Goal: Communication & Community: Answer question/provide support

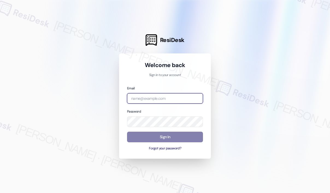
click at [177, 101] on input "email" at bounding box center [165, 98] width 76 height 11
type input "automated-surveys-kane_realty-[PERSON_NAME].roles@kane_[DOMAIN_NAME]"
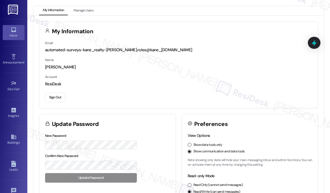
click at [17, 33] on div "Inbox" at bounding box center [13, 35] width 27 height 5
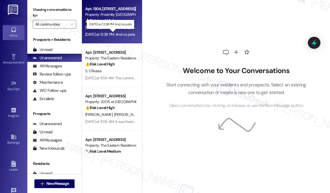
click at [123, 36] on div "[DATE] at 12:38 PM: And no pets [DATE] at 12:38 PM: And no pets" at bounding box center [110, 34] width 50 height 5
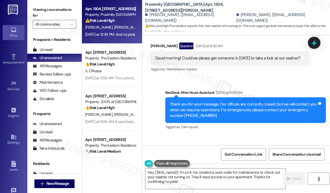
scroll to position [1869, 0]
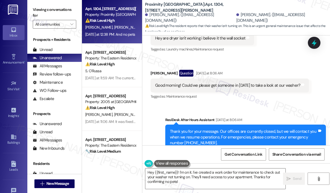
click at [283, 105] on div "Sent via SMS ResiDesk After Hours Assistant [DATE] at 8:06 AM Thank you for you…" at bounding box center [235, 162] width 187 height 115
click at [236, 105] on div "Sent via SMS ResiDesk After Hours Assistant [DATE] at 8:06 AM Thank you for you…" at bounding box center [235, 162] width 187 height 115
click at [235, 80] on div "Received via SMS [PERSON_NAME] Question [DATE] at 8:06 AM Good morning! Could w…" at bounding box center [229, 85] width 166 height 39
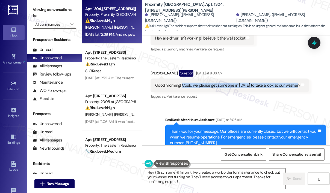
drag, startPoint x: 181, startPoint y: 61, endPoint x: 296, endPoint y: 62, distance: 114.9
click at [296, 83] on div "Good morning! Could we please get someone in [DATE] to take a look at our washe…" at bounding box center [227, 86] width 145 height 6
copy div "Could we please get someone in [DATE] to take a look at our washer?"
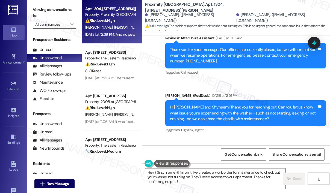
scroll to position [1978, 0]
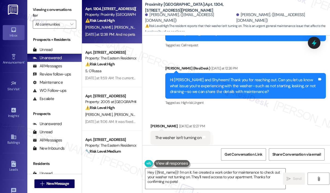
click at [174, 135] on div "The washer isn't turning on" at bounding box center [178, 138] width 46 height 6
copy div "The washer isn't turning on Tags and notes"
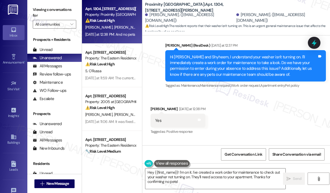
scroll to position [2114, 0]
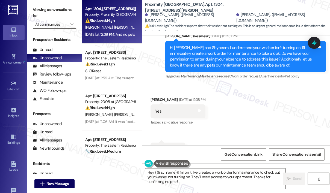
click at [254, 94] on div "Received via SMS [PERSON_NAME] [DATE] at 12:38 PM Yes Tags and notes Tagged as:…" at bounding box center [235, 127] width 187 height 85
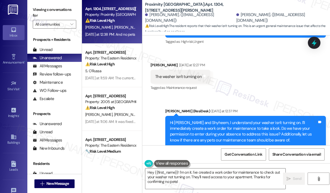
scroll to position [2032, 0]
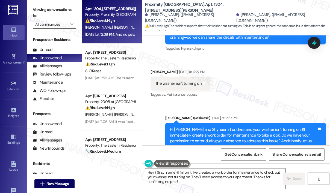
click at [267, 103] on div "Sent via SMS [PERSON_NAME] (ResiDesk) [DATE] at 12:37 PM Hi [PERSON_NAME] and […" at bounding box center [235, 135] width 187 height 64
click at [189, 81] on div "The washer isn't turning on" at bounding box center [178, 84] width 46 height 6
copy div "The washer isn't turning on Tags and notes"
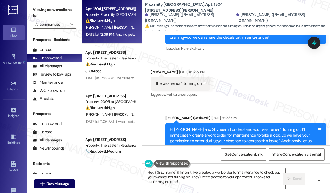
click at [283, 103] on div "Sent via SMS [PERSON_NAME] (ResiDesk) [DATE] at 12:37 PM Hi [PERSON_NAME] and […" at bounding box center [235, 135] width 187 height 64
click at [282, 103] on div "Sent via SMS [PERSON_NAME] (ResiDesk) [DATE] at 12:37 PM Hi [PERSON_NAME] and […" at bounding box center [235, 135] width 187 height 64
click at [315, 44] on icon at bounding box center [314, 43] width 7 height 8
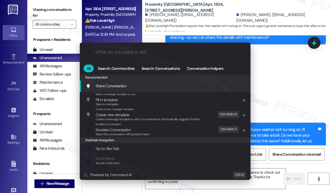
click at [302, 71] on div ".cls-1{fill:#0a055f;}.cls-2{fill:#0cc4c4;} resideskLogoBlueOrange All Search: C…" at bounding box center [165, 96] width 330 height 193
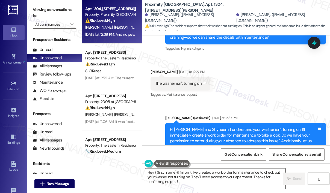
click at [205, 182] on textarea "Hey {{first_name}}! I'm on it. I've created a work order for maintenance to che…" at bounding box center [215, 179] width 140 height 20
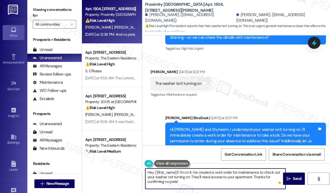
click at [202, 185] on textarea "Hey {{first_name}}! I'm on it. I've created a work order for maintenance to che…" at bounding box center [215, 179] width 140 height 20
click at [198, 183] on textarea "Hey {{first_name}}! I'm on it. I've created a work order for maintenance to che…" at bounding box center [215, 179] width 140 height 20
click at [196, 182] on textarea "Hey {{first_name}}! I'm on it. I've created a work order for maintenance to che…" at bounding box center [215, 179] width 140 height 20
drag, startPoint x: 253, startPoint y: 178, endPoint x: 195, endPoint y: 178, distance: 57.9
click at [192, 175] on textarea "Hey {{first_name}}! I'm on it. I've created a work order for maintenance to che…" at bounding box center [215, 179] width 140 height 20
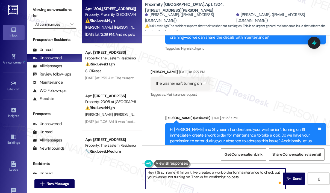
click at [244, 178] on textarea "Hey {{first_name}}! I'm on it. I've created a work order for maintenance to che…" at bounding box center [215, 179] width 140 height 20
type textarea "Hey {{first_name}}! I'm on it. I've created a work order for maintenance to che…"
click at [293, 178] on span "Send" at bounding box center [297, 179] width 8 height 6
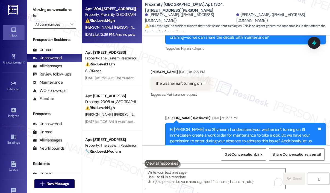
scroll to position [2114, 0]
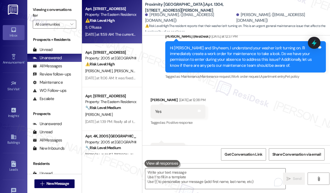
click at [110, 38] on div "Apt. [STREET_ADDRESS] Property: The Eastern Residences at [GEOGRAPHIC_DATA] ⚠️ …" at bounding box center [112, 22] width 60 height 44
type textarea "Fetching suggested responses. Please feel free to read through the conversation…"
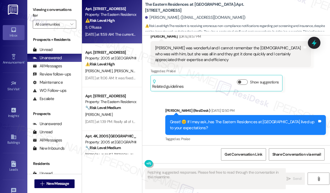
scroll to position [1922, 0]
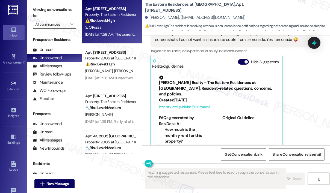
click at [309, 111] on div "Received via SMS [PERSON_NAME] [DATE] at 11:59 AM The current issue at hand. I …" at bounding box center [230, 69] width 169 height 166
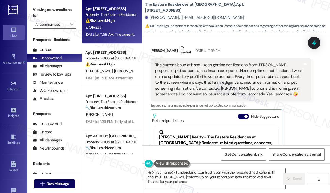
type textarea "Hi {{first_name}}, I understand your frustration with the repeated notification…"
click at [305, 116] on div "[PERSON_NAME] [DATE] at 11:59 AM The current issue at hand. I keep getting noti…" at bounding box center [230, 124] width 160 height 158
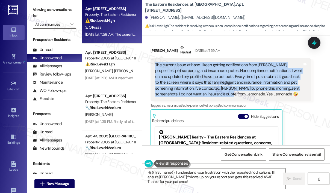
drag, startPoint x: 227, startPoint y: 87, endPoint x: 156, endPoint y: 59, distance: 76.7
click at [156, 62] on div "The current issue at hand. I keep getting notifications from [PERSON_NAME] prop…" at bounding box center [228, 79] width 147 height 35
copy div "The current issue at hand. I keep getting notifications from [PERSON_NAME] prop…"
click at [318, 41] on icon at bounding box center [313, 42] width 9 height 9
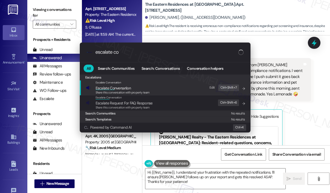
type input "escalate con"
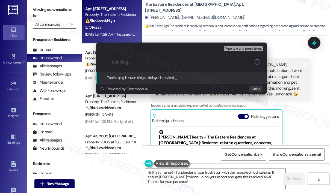
paste input "Ongoing Issue with Pet/Insurance Notifications and Profile Updates"
type input "Ongoing Issue with Pet/Insurance Notifications and Profile Updates"
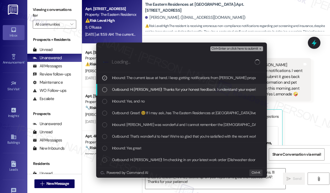
click at [119, 89] on span "Outbound: Hi [PERSON_NAME]! Thanks for your honest feedback. I understand your …" at bounding box center [288, 90] width 352 height 6
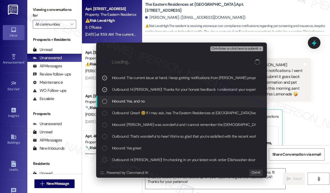
click at [120, 100] on span "Inbound: Yes, and no" at bounding box center [128, 101] width 33 height 6
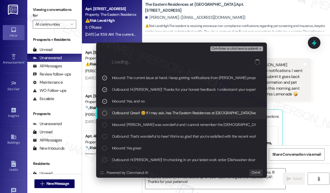
drag, startPoint x: 118, startPoint y: 109, endPoint x: 120, endPoint y: 113, distance: 4.6
click at [119, 109] on div "Outbound: Great! 😊 If I may ask...has The Eastern Residences at [GEOGRAPHIC_DAT…" at bounding box center [181, 114] width 171 height 12
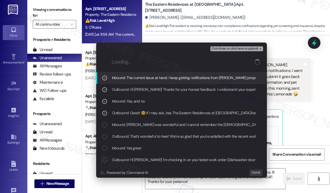
click at [233, 49] on span "Ctrl+Enter or click here to submit" at bounding box center [234, 49] width 47 height 4
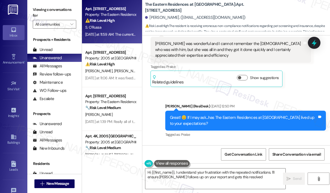
scroll to position [1928, 0]
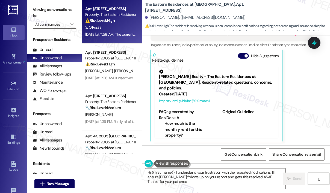
type textarea "Hi {{first_name}}, I understand your frustration with the repeated notification…"
click at [296, 120] on div "[PERSON_NAME] [DATE] at 11:59 AM The current issue at hand. I keep getting noti…" at bounding box center [230, 63] width 160 height 158
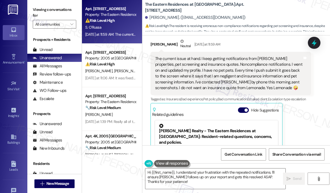
click at [312, 126] on div "Received via SMS [PERSON_NAME] [DATE] at 11:59 AM The current issue at hand. I …" at bounding box center [230, 117] width 169 height 166
click at [212, 181] on textarea "Hi {{first_name}}, I understand your frustration with the repeated notification…" at bounding box center [215, 179] width 140 height 20
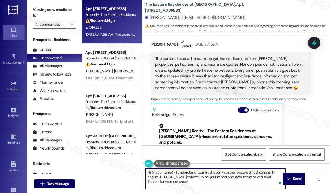
click at [211, 181] on textarea "Hi {{first_name}}, I understand your frustration with the repeated notification…" at bounding box center [215, 179] width 140 height 20
click at [289, 176] on span " Send" at bounding box center [293, 179] width 17 height 6
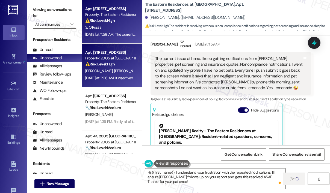
click at [119, 76] on div "[DATE] at 11:06 AM: It was fixed [DATE] that is what I said in my text. [DATE] …" at bounding box center [137, 78] width 104 height 5
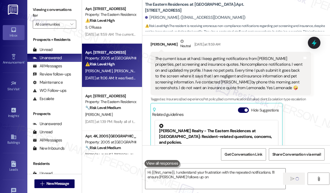
type textarea "Hi {{first_name}}, I understand your frustration with the repeated notification…"
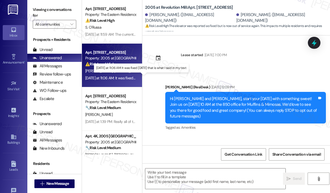
scroll to position [5270, 0]
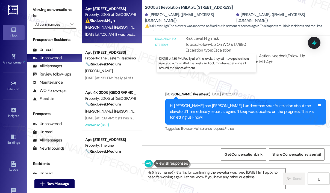
type textarea "Hi {{first_name}}, thanks for confirming the elevator was fixed [DATE]! I'm hap…"
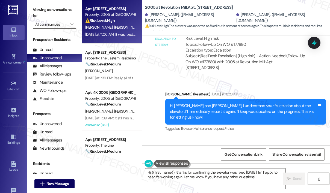
click at [215, 145] on div "Received via SMS [PERSON_NAME] [DATE] at 11:06 AM It was fixed [DATE] that is w…" at bounding box center [197, 164] width 102 height 38
click at [242, 179] on textarea "Hi {{first_name}}, thanks for confirming the elevator was fixed [DATE]! I'm hap…" at bounding box center [215, 179] width 140 height 20
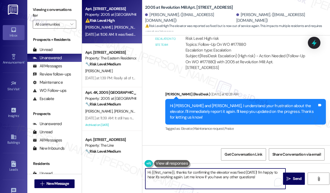
click at [242, 180] on textarea "Hi {{first_name}}, thanks for confirming the elevator was fixed [DATE]! I'm hap…" at bounding box center [215, 179] width 140 height 20
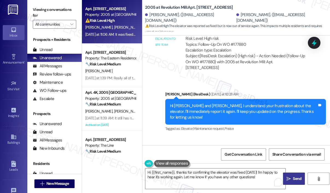
click at [296, 179] on span "Send" at bounding box center [297, 179] width 8 height 6
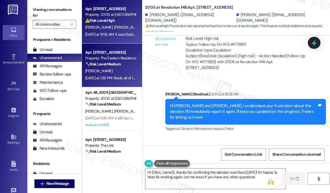
click at [126, 71] on div "[PERSON_NAME]" at bounding box center [111, 71] width 52 height 7
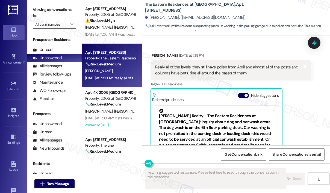
scroll to position [1239, 0]
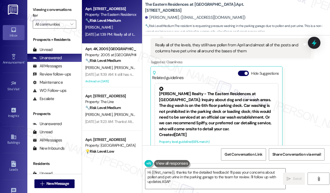
type textarea "Hi {{first_name}}, thanks for the detailed feedback! I'll pass your concerns ab…"
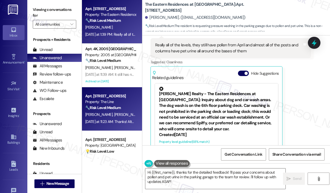
click at [96, 111] on div "🔧 Risk Level: Medium The resident clarified that the work order was for a mailb…" at bounding box center [110, 108] width 50 height 6
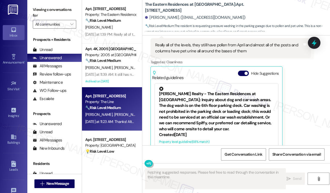
scroll to position [532, 0]
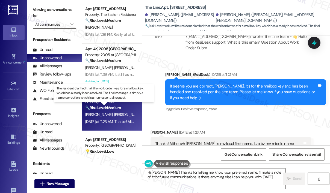
type textarea "Hi [PERSON_NAME]! Thanks for letting me know your preferred name. I'll make a n…"
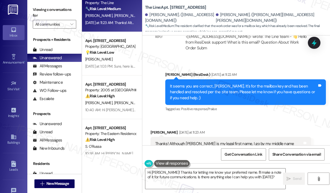
scroll to position [107, 0]
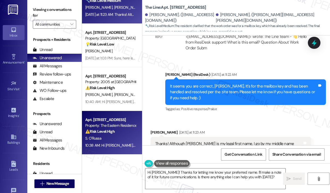
click at [138, 135] on div "Apt. [STREET_ADDRESS] Property: The Eastern Residences at [GEOGRAPHIC_DATA] ⚠️ …" at bounding box center [112, 133] width 60 height 44
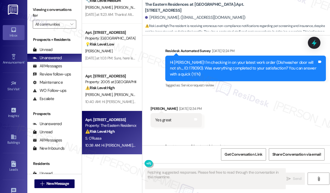
scroll to position [1928, 0]
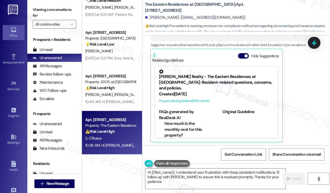
type textarea "Hi {{first_name}}, I understand your frustration with those persistent notifica…"
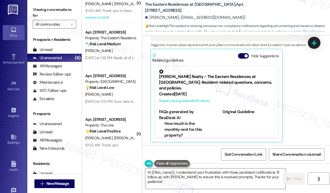
scroll to position [20, 0]
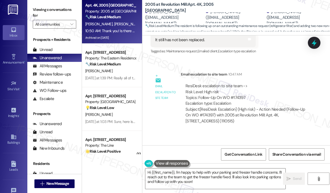
scroll to position [8462, 0]
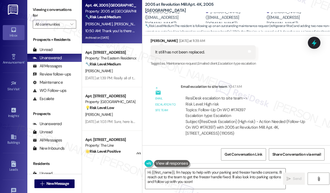
click at [241, 96] on div "ResiDesk escalation to site team -> Risk Level: High risk Topics: Follow-Up On …" at bounding box center [245, 107] width 121 height 23
copy div "174397"
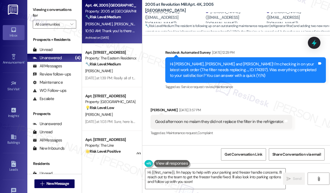
scroll to position [7944, 0]
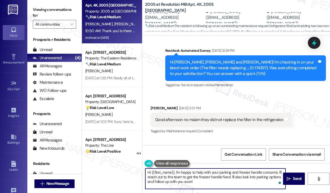
drag, startPoint x: 209, startPoint y: 181, endPoint x: 175, endPoint y: 172, distance: 35.6
click at [175, 172] on textarea "Hi {{first_name}}, I'm happy to help with your parking and freezer handle conce…" at bounding box center [215, 179] width 140 height 20
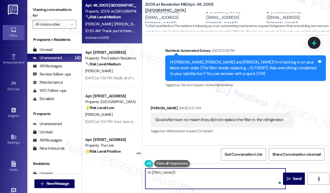
paste textarea "Thank you for reaching out. Per the maintenance team, your filter was replaced …"
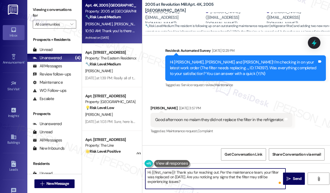
click at [225, 182] on textarea "Hi {{first_name}}! Thank you for reaching out. Per the maintenance team, your f…" at bounding box center [215, 179] width 140 height 20
click at [231, 179] on textarea "Hi {{first_name}}! Thank you for reaching out. Per the maintenance team, your f…" at bounding box center [215, 179] width 140 height 20
type textarea "Hi {{first_name}}! Thank you for reaching out. Per the maintenance team, your f…"
click at [295, 177] on span "Send" at bounding box center [297, 179] width 8 height 6
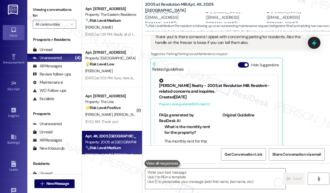
scroll to position [8728, 0]
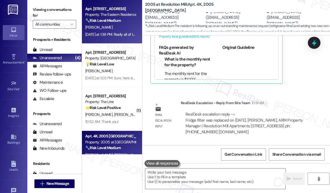
click at [120, 26] on div "[PERSON_NAME]" at bounding box center [111, 27] width 52 height 7
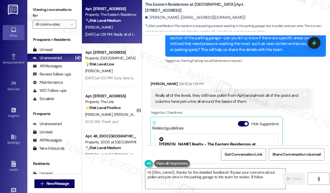
scroll to position [1239, 0]
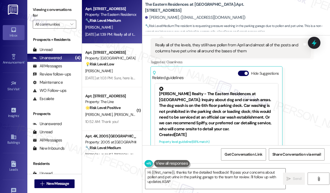
type textarea "Hi {{first_name}}, thanks for the detailed feedback! I'll pass your concerns ab…"
click at [305, 88] on div "Jack Inge Yesterday at 1:39 PM Really all of the levels, they still have pollen…" at bounding box center [230, 95] width 160 height 129
click at [308, 103] on div "Jack Inge Yesterday at 1:39 PM Really all of the levels, they still have pollen…" at bounding box center [230, 95] width 160 height 129
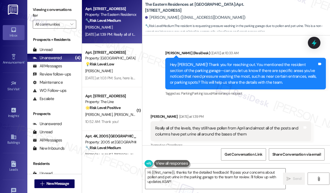
scroll to position [1157, 0]
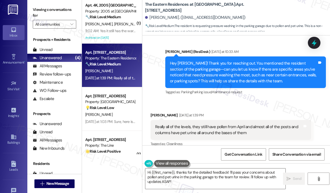
click at [235, 100] on div "Received via SMS Jack Inge Yesterday at 1:39 PM Really all of the levels, they …" at bounding box center [235, 172] width 187 height 145
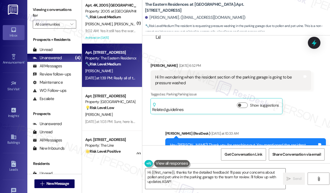
scroll to position [1048, 0]
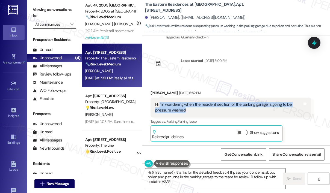
drag, startPoint x: 211, startPoint y: 93, endPoint x: 159, endPoint y: 87, distance: 52.4
click at [159, 102] on div "Hi I'm wondering when the resident section of the parking garage is going to be…" at bounding box center [228, 108] width 147 height 12
copy div "I'm wondering when the resident section of the parking garage is going to be pr…"
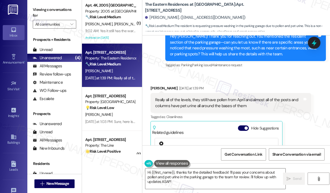
scroll to position [1185, 0]
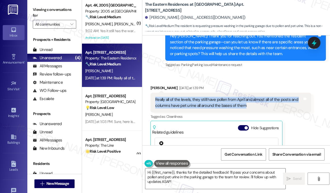
drag, startPoint x: 250, startPoint y: 86, endPoint x: 155, endPoint y: 78, distance: 95.6
click at [156, 93] on div "Really all of the levels, they still have pollen from April and almost all of t…" at bounding box center [230, 103] width 160 height 20
copy div "Really all of the levels, they still have pollen from April and almost all of t…"
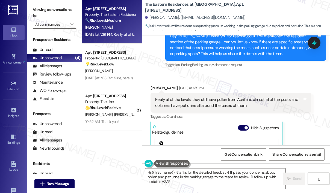
click at [235, 73] on div "Received via SMS Jack Inge Yesterday at 1:39 PM Really all of the levels, they …" at bounding box center [235, 145] width 187 height 145
click at [314, 44] on icon at bounding box center [314, 43] width 7 height 8
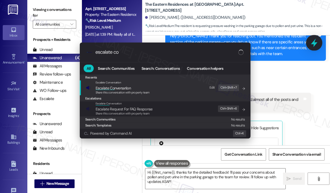
type input "escalate con"
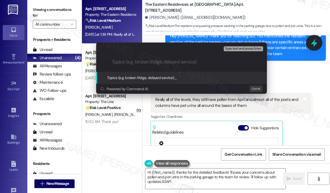
type input "Request for Pressure Washing in Resident Parking Garage"
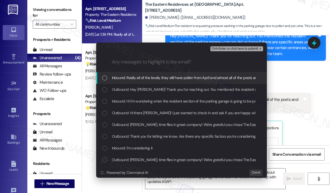
click at [187, 77] on span "Inbound: Really all of the levels, they still have pollen from April and almost…" at bounding box center [227, 78] width 231 height 6
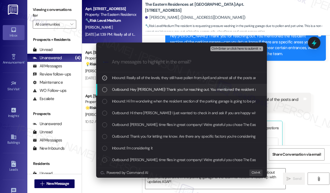
click at [188, 86] on div "Outbound: Hey Jack! Thank you for reaching out. You mentioned the resident sect…" at bounding box center [181, 90] width 171 height 12
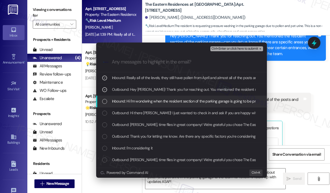
click at [194, 100] on span "Inbound: Hi I'm wondering when the resident section of the parking garage is go…" at bounding box center [196, 101] width 168 height 6
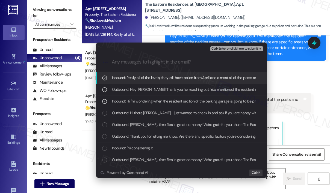
click at [230, 51] on button "Ctrl+Enter or click here to submit" at bounding box center [236, 48] width 53 height 5
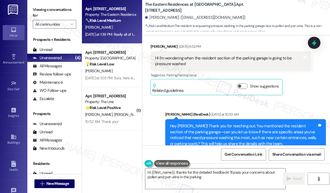
scroll to position [1239, 0]
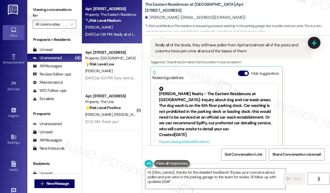
type textarea "Hi {{first_name}}, thanks for the detailed feedback! I'll pass your concerns ab…"
click at [309, 127] on div "Jack Inge Yesterday at 1:39 PM Really all of the levels, they still have pollen…" at bounding box center [230, 95] width 160 height 129
click at [241, 182] on textarea "Hi {{first_name}}, thanks for the detailed feedback! I'll pass your concerns ab…" at bounding box center [215, 179] width 140 height 20
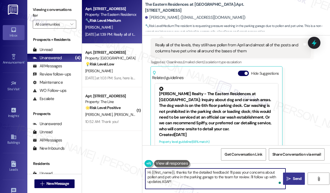
click at [297, 180] on span "Send" at bounding box center [297, 179] width 8 height 6
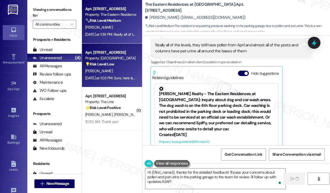
click at [120, 68] on div "[PERSON_NAME]" at bounding box center [111, 71] width 52 height 7
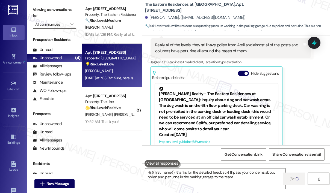
type textarea "Hi {{first_name}}, thanks for the detailed feedback! I'll pass your concerns ab…"
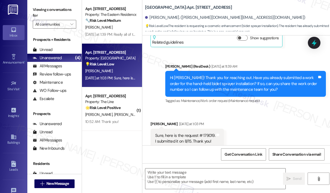
scroll to position [266, 0]
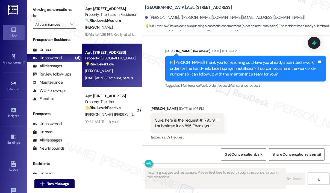
click at [254, 123] on div "Received via SMS Nidhi Shah Yesterday at 1:03 PM Sure, here is the request # 17…" at bounding box center [235, 120] width 187 height 52
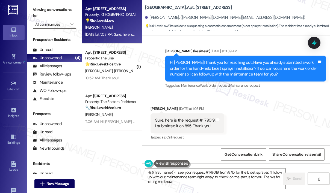
type textarea "Hi {{first_name}}! I see your request #179019 from 8/15 for the bidet sprayer. …"
click at [204, 118] on div "Sure, here is the request # 179019. I submitted it on 8/15. Thank you!" at bounding box center [185, 124] width 60 height 12
copy div "179019"
click at [245, 13] on div "Nidhi Shah. (nidhi.viva@gmail.com)" at bounding box center [237, 17] width 185 height 11
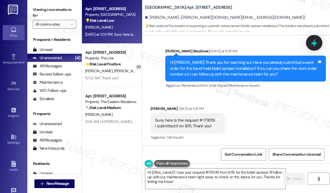
click at [315, 43] on icon at bounding box center [314, 43] width 7 height 8
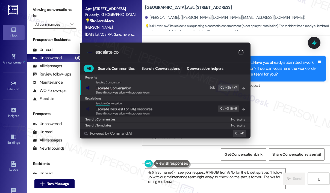
type input "escalate con"
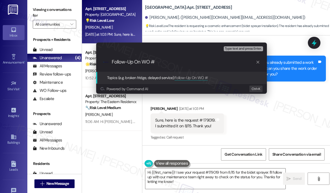
paste input "179019"
type input "Follow-Up On WO #179019"
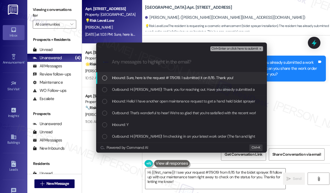
click at [176, 78] on span "Inbound: Sure, here is the request # 179019. I submitted it on 8/15. Thank you!" at bounding box center [172, 78] width 121 height 6
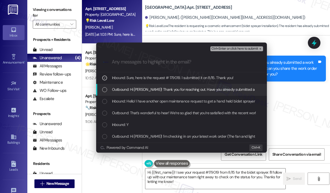
click at [177, 90] on span "Outbound: Hi Nidhi! Thank you for reaching out. Have you already submitted a wo…" at bounding box center [305, 90] width 386 height 6
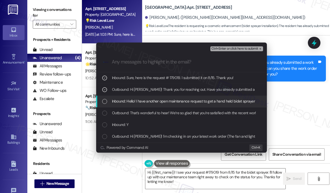
click at [178, 102] on span "Inbound: Hello! I have another open maintenance request to get a hand held bide…" at bounding box center [243, 101] width 262 height 6
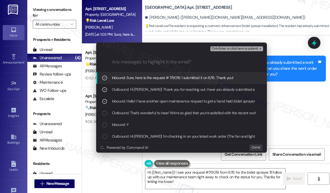
click at [227, 49] on span "Ctrl+Enter or click here to submit" at bounding box center [234, 49] width 47 height 4
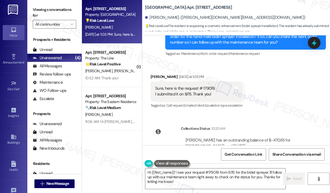
scroll to position [322, 0]
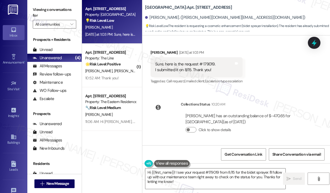
click at [277, 106] on div "Collections Status 10:20 AM" at bounding box center [246, 106] width 130 height 8
click at [252, 180] on textarea "Hi {{first_name}}! I see your request #179019 from 8/15 for the bidet sprayer. …" at bounding box center [215, 179] width 140 height 20
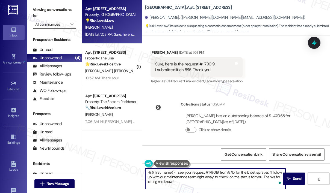
click at [252, 180] on textarea "Hi {{first_name}}! I see your request #179019 from 8/15 for the bidet sprayer. …" at bounding box center [215, 179] width 140 height 20
click at [286, 179] on icon "" at bounding box center [288, 179] width 4 height 4
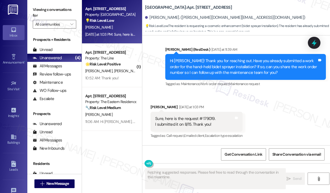
scroll to position [266, 0]
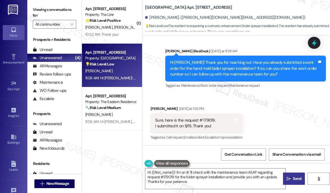
type textarea "Hi {{first_name}}! I'm on it! I'll check with the maintenance team ASAP regardi…"
click at [280, 120] on div "Received via SMS Nidhi Shah Yesterday at 1:03 PM Sure, here is the request # 17…" at bounding box center [235, 120] width 187 height 52
click at [261, 37] on div "Sent via SMS Sarah (ResiDesk) Yesterday at 11:39 AM Hi Nidhi! Thank you for rea…" at bounding box center [235, 65] width 187 height 58
click at [267, 8] on div "Park Central: Apt. 912, 200 Park @ North Hills St. Nidhi Shah. (nidhi.viva@gmai…" at bounding box center [237, 16] width 185 height 30
